Goal: Information Seeking & Learning: Check status

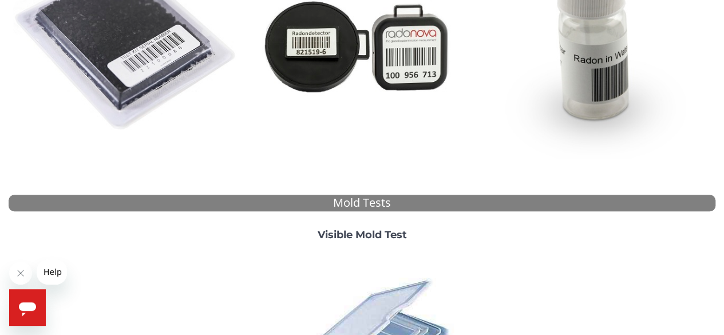
scroll to position [378, 0]
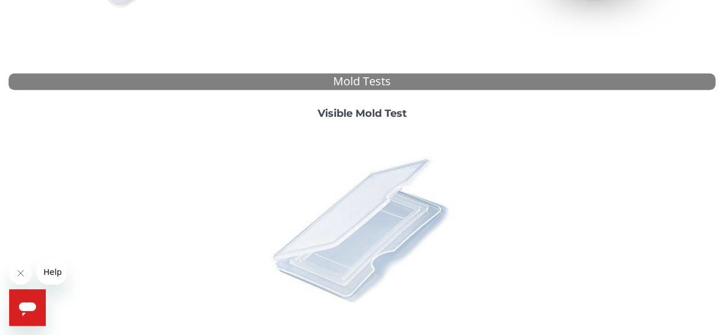
click at [375, 206] on img at bounding box center [361, 229] width 200 height 200
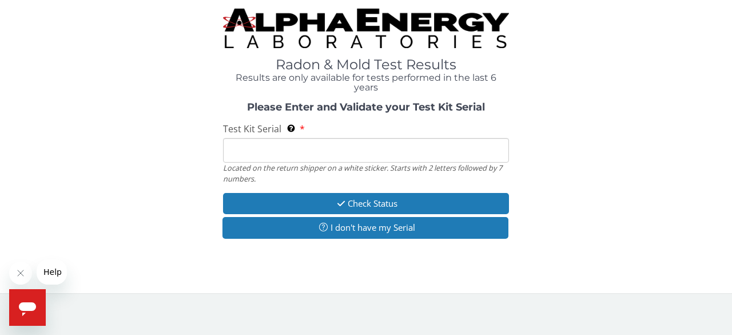
click at [312, 146] on input "Test Kit Serial Located on the return shipper on a white sticker. Starts with 2…" at bounding box center [366, 150] width 286 height 25
paste input "157741"
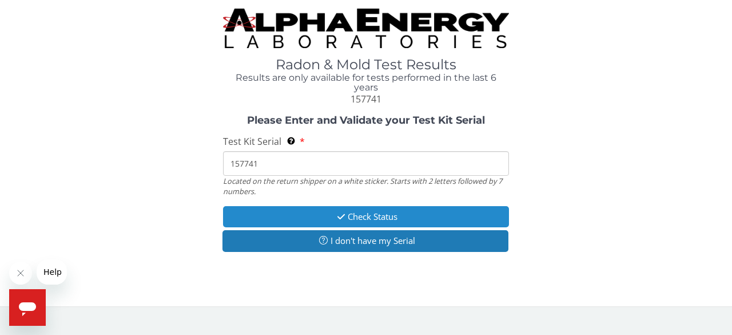
click at [380, 213] on button "Check Status" at bounding box center [366, 216] width 286 height 21
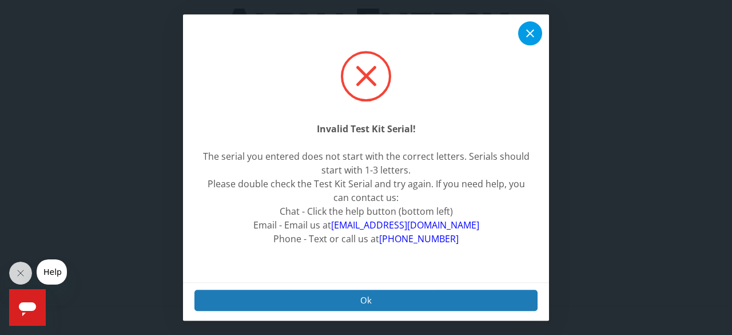
click at [529, 30] on icon at bounding box center [531, 33] width 14 height 14
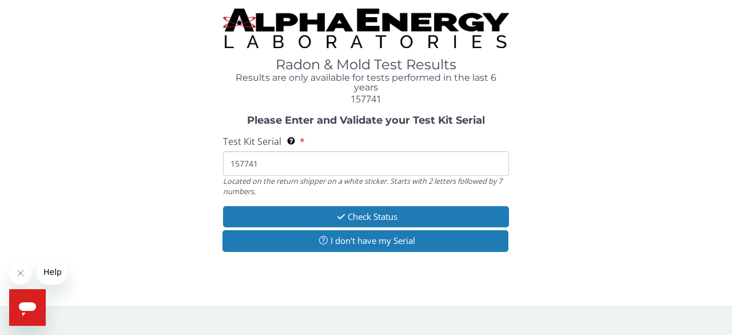
drag, startPoint x: 264, startPoint y: 164, endPoint x: 221, endPoint y: 158, distance: 43.4
click at [221, 158] on div "Please Enter and Validate your Test Kit Serial Test Kit Serial Located on the r…" at bounding box center [366, 185] width 715 height 140
click at [239, 162] on input "157741" at bounding box center [366, 163] width 286 height 25
click at [272, 164] on input "157741" at bounding box center [366, 163] width 286 height 25
type input "1"
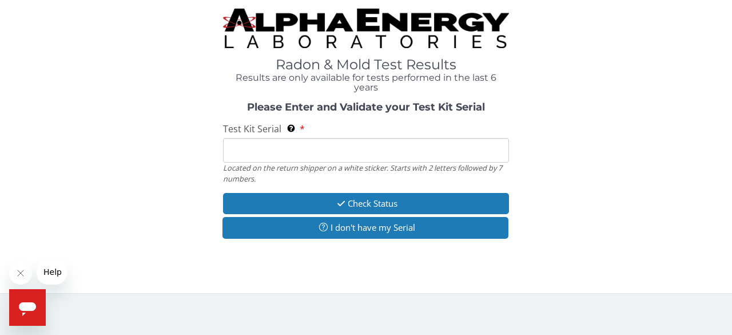
click at [240, 150] on input "Test Kit Serial Located on the return shipper on a white sticker. Starts with 2…" at bounding box center [366, 150] width 286 height 25
paste input "ML163645"
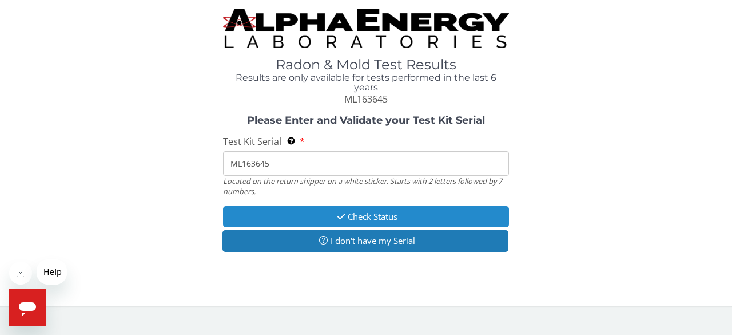
type input "ML163645"
click at [371, 217] on button "Check Status" at bounding box center [366, 216] width 286 height 21
